Goal: Information Seeking & Learning: Check status

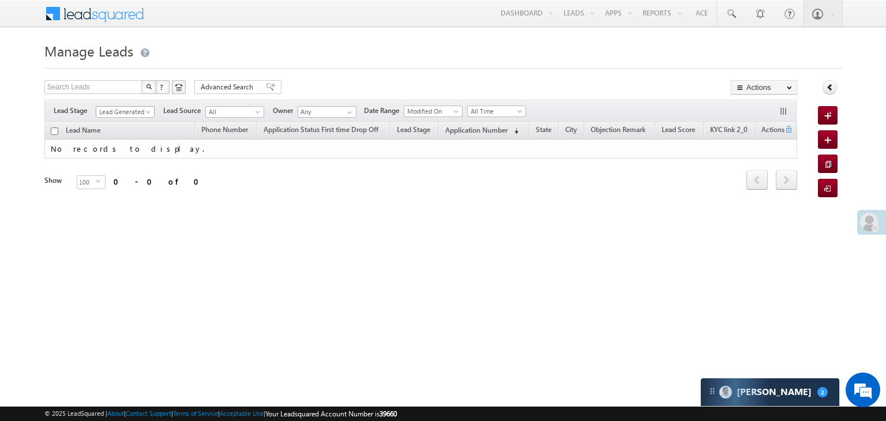
click at [143, 111] on span "Lead Generated" at bounding box center [123, 112] width 55 height 10
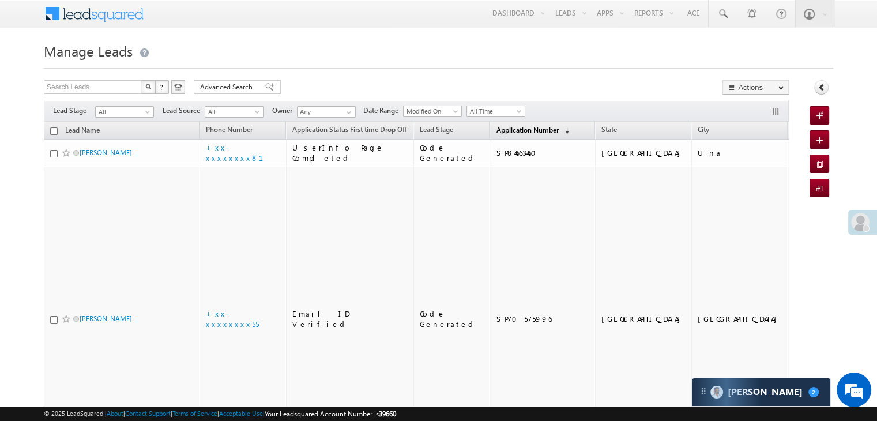
drag, startPoint x: 121, startPoint y: 119, endPoint x: 496, endPoint y: 132, distance: 375.0
click at [496, 132] on span "Application Number" at bounding box center [527, 130] width 62 height 9
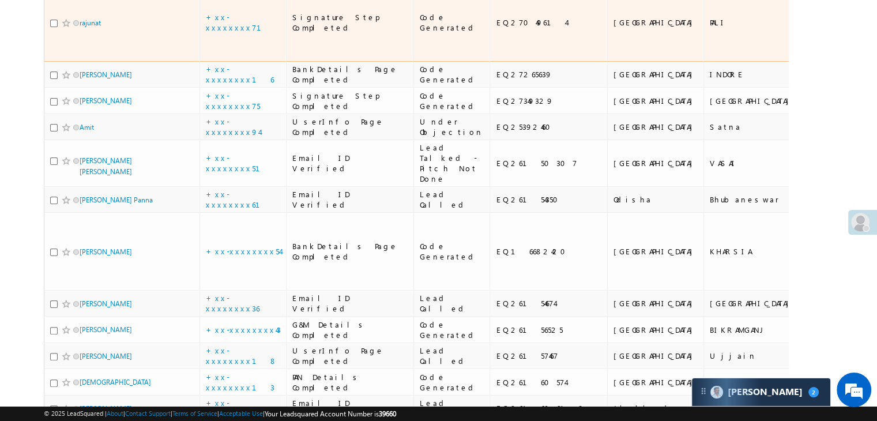
scroll to position [231, 0]
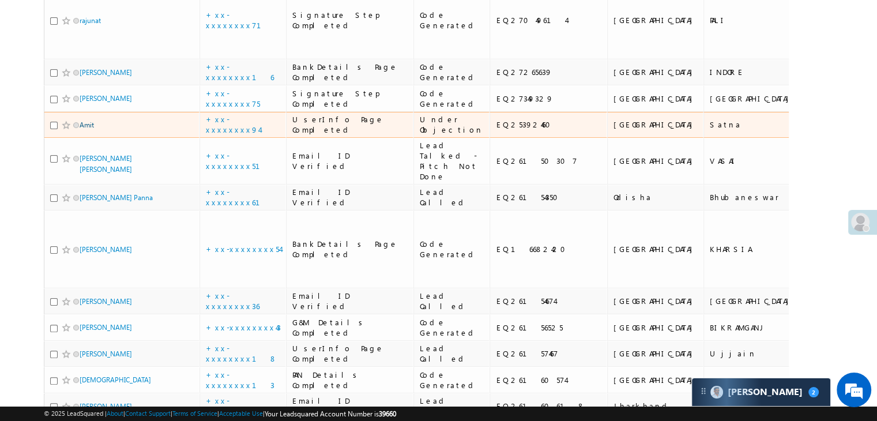
click at [90, 129] on link "Amit" at bounding box center [87, 125] width 14 height 9
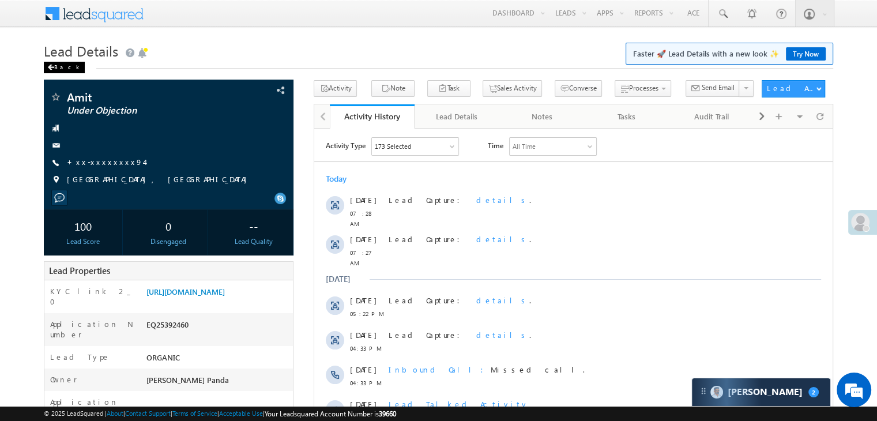
click at [58, 68] on div "Back" at bounding box center [64, 68] width 41 height 12
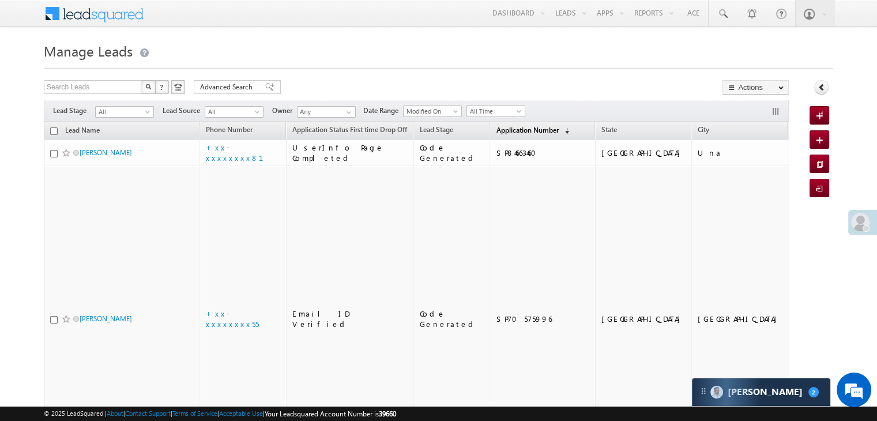
click at [507, 130] on span "Application Number" at bounding box center [527, 130] width 62 height 9
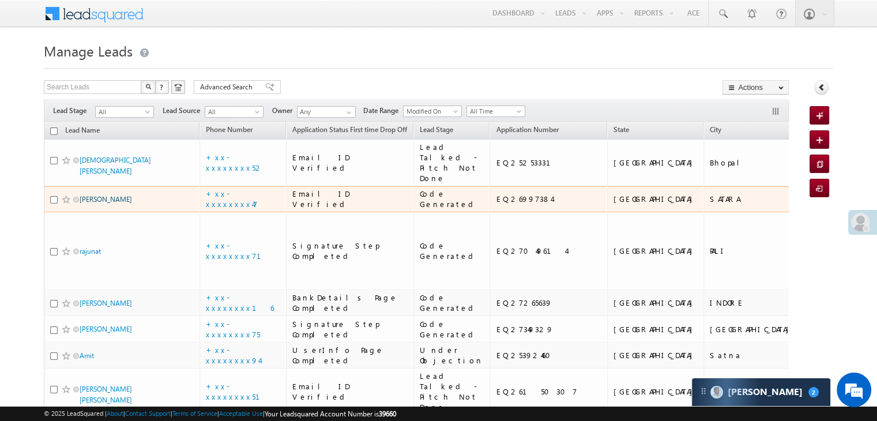
click at [104, 204] on link "[PERSON_NAME]" at bounding box center [106, 199] width 52 height 9
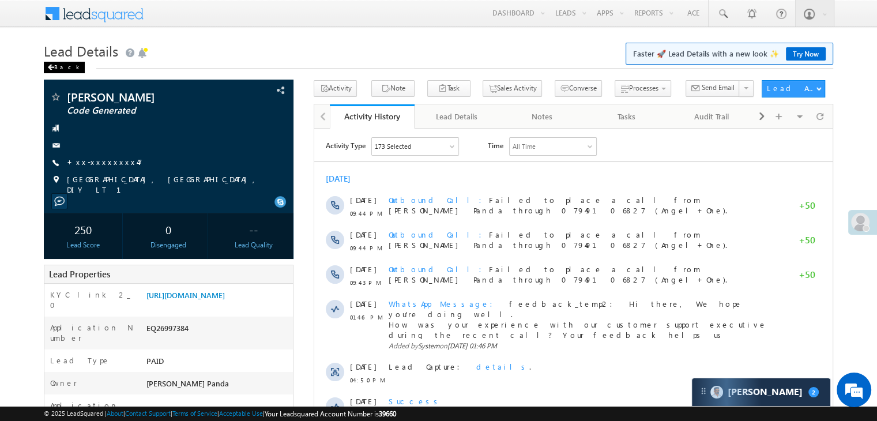
click at [55, 68] on div "Back" at bounding box center [64, 68] width 41 height 12
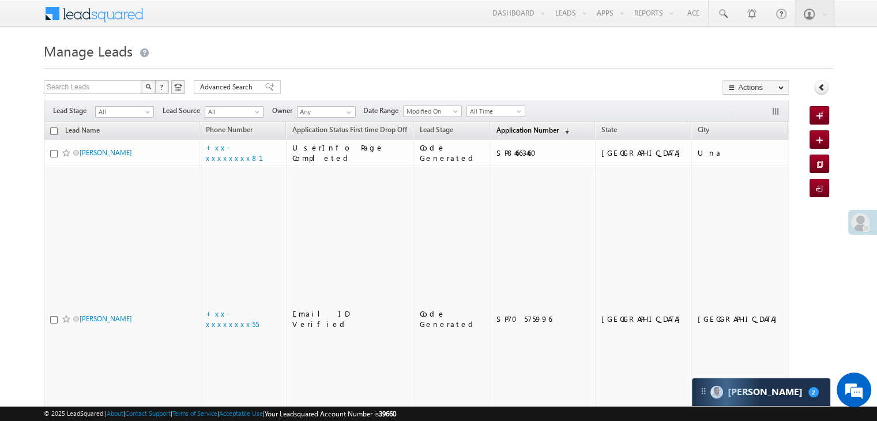
click at [496, 127] on span "Application Number" at bounding box center [527, 130] width 62 height 9
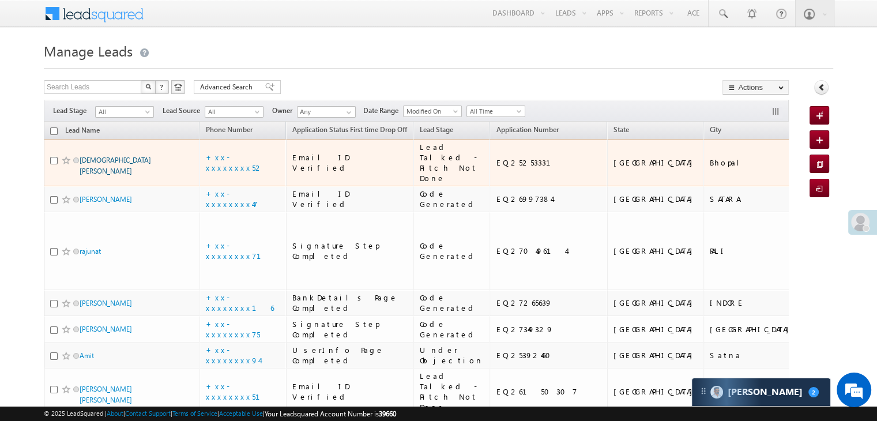
click at [106, 175] on link "[DEMOGRAPHIC_DATA][PERSON_NAME]" at bounding box center [115, 166] width 71 height 20
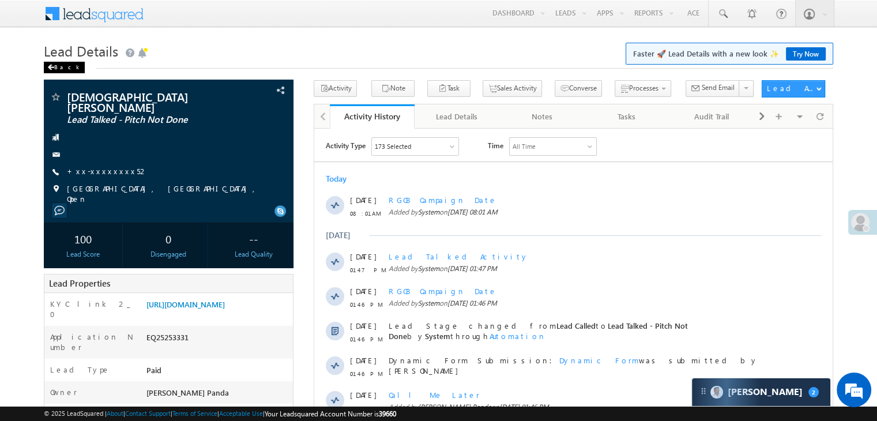
click at [58, 65] on div "Back" at bounding box center [64, 68] width 41 height 12
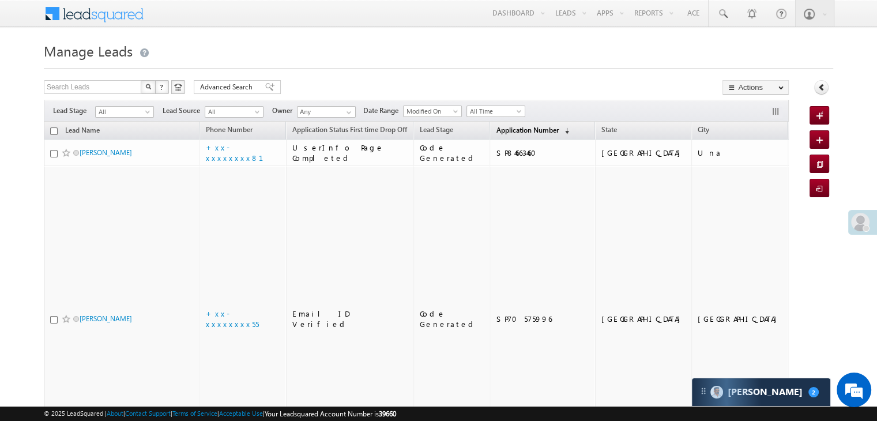
click at [503, 132] on span "Application Number" at bounding box center [527, 130] width 62 height 9
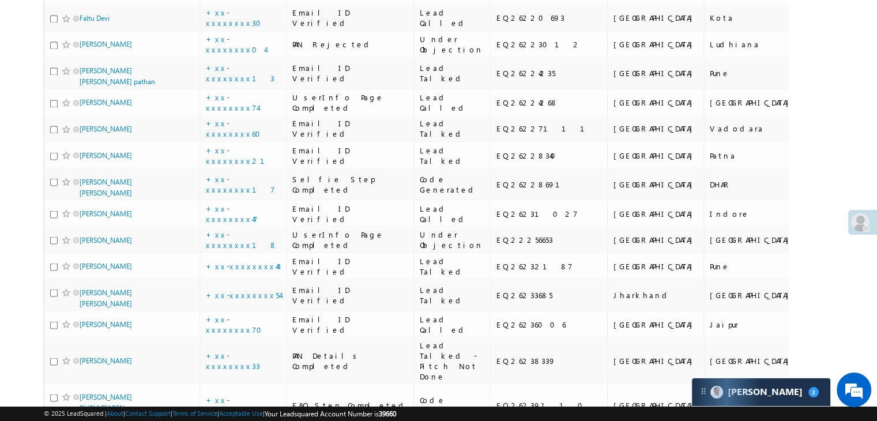
scroll to position [2076, 0]
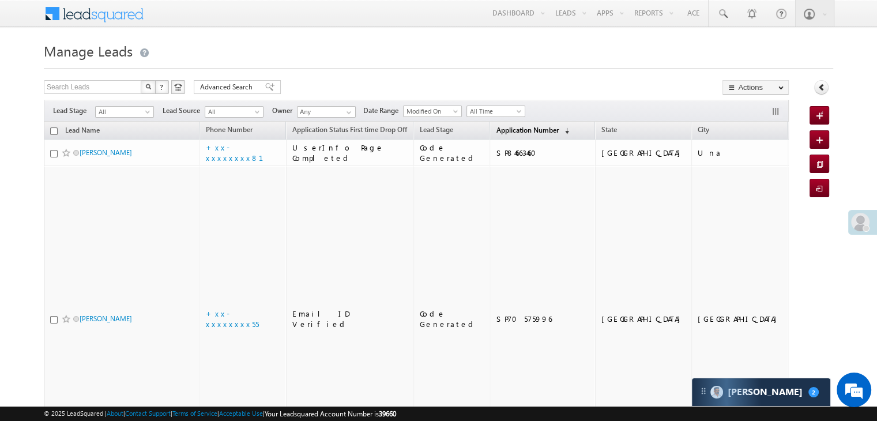
click at [509, 132] on span "Application Number" at bounding box center [527, 130] width 62 height 9
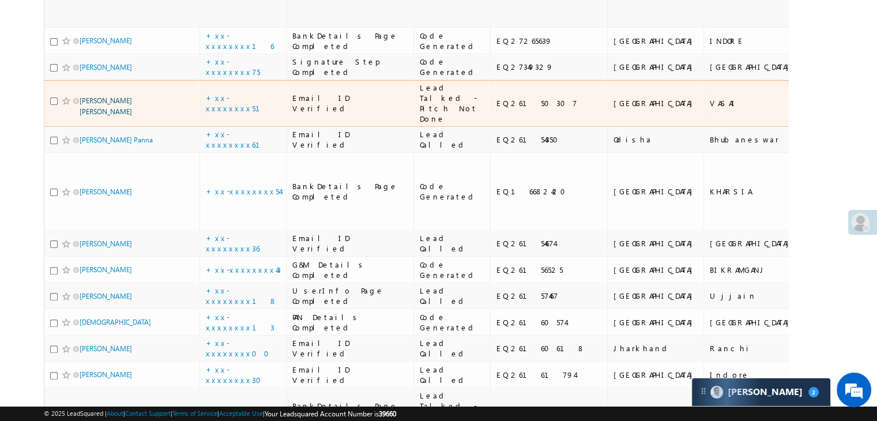
click at [107, 116] on link "[PERSON_NAME] [PERSON_NAME]" at bounding box center [106, 106] width 52 height 20
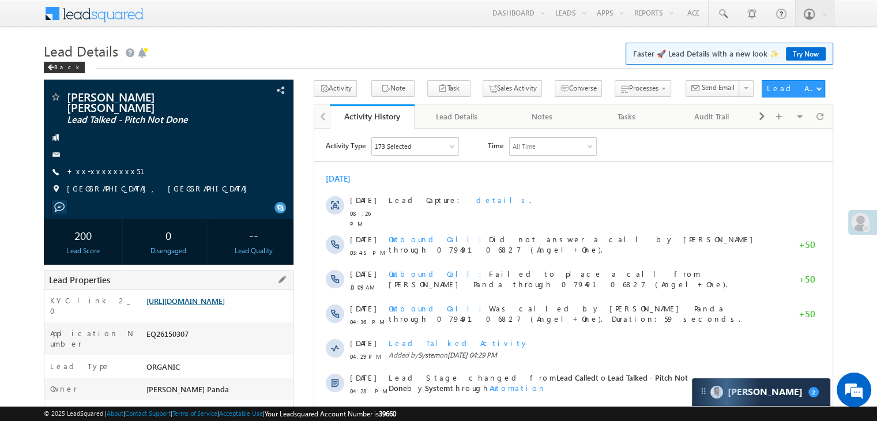
click at [220, 306] on link "https://angelbroking1-pk3em7sa.customui-test.leadsquared.com?leadId=5e8d26ff-2c…" at bounding box center [185, 301] width 78 height 10
click at [55, 67] on div "Back" at bounding box center [64, 68] width 41 height 12
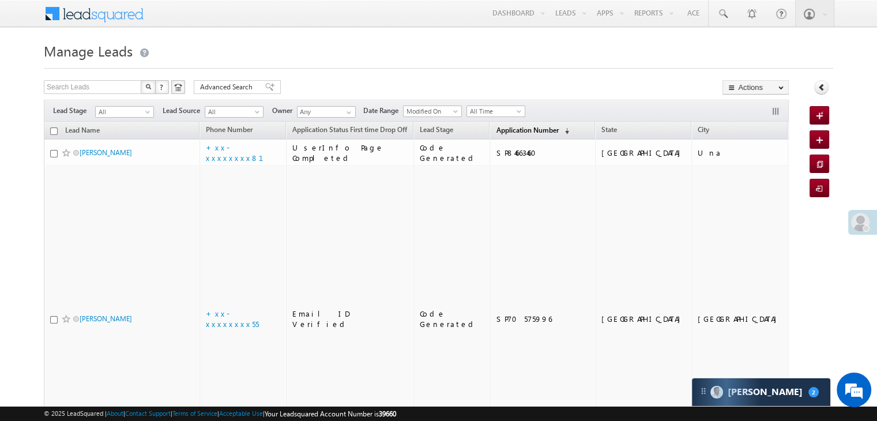
click at [502, 129] on span "Application Number" at bounding box center [527, 130] width 62 height 9
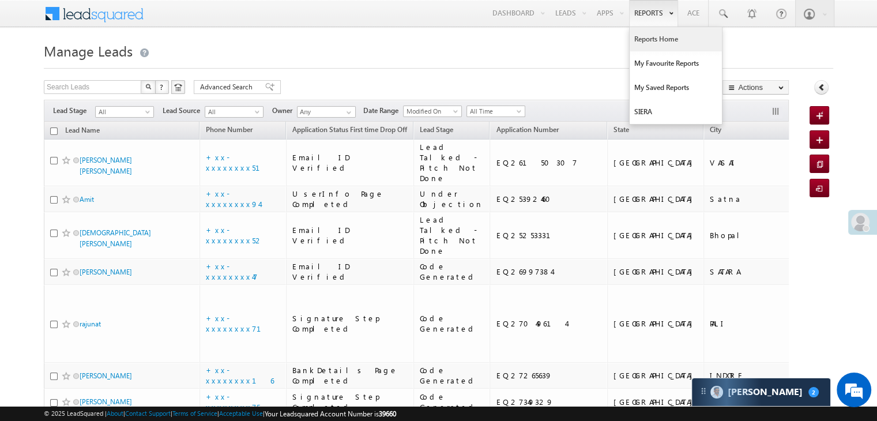
click at [655, 37] on link "Reports Home" at bounding box center [676, 39] width 92 height 24
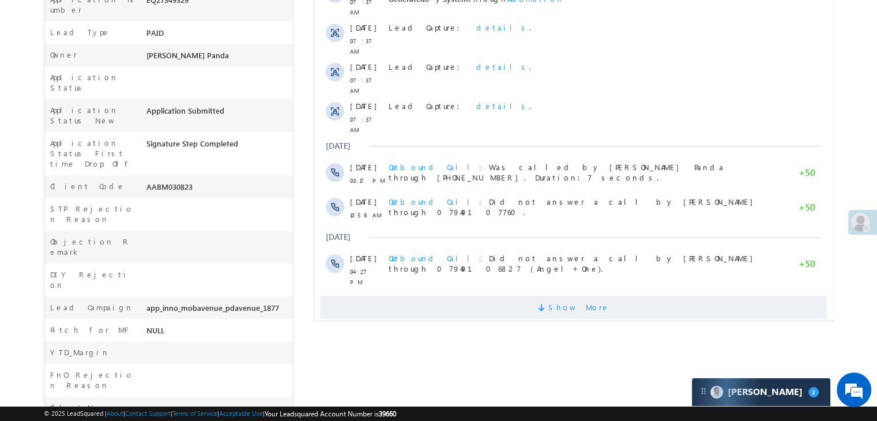
scroll to position [346, 0]
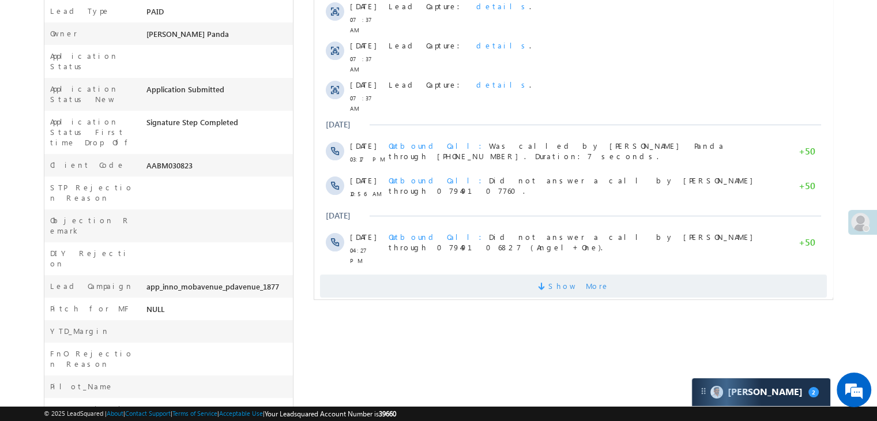
click at [575, 274] on span "Show More" at bounding box center [578, 285] width 61 height 23
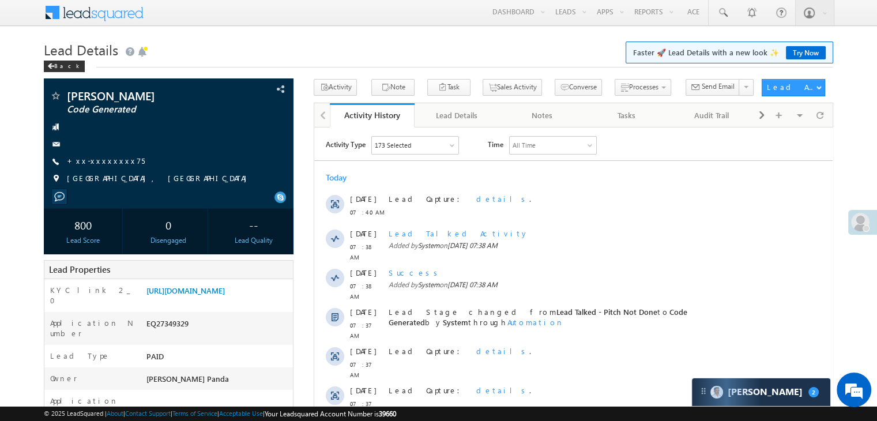
scroll to position [0, 0]
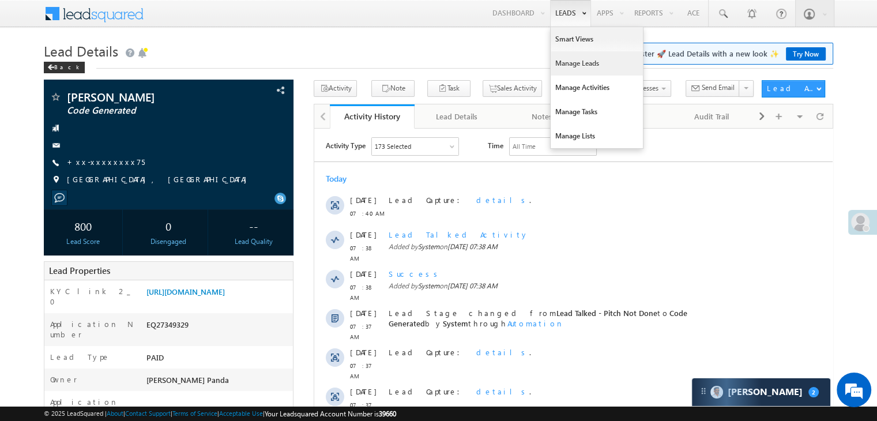
click at [561, 59] on link "Manage Leads" at bounding box center [597, 63] width 92 height 24
